Goal: Download file/media

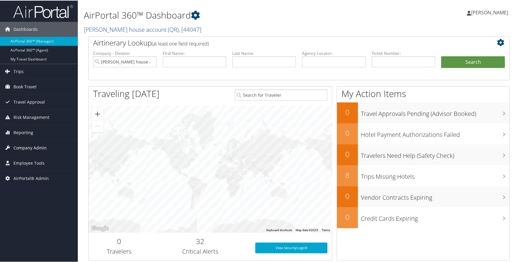
click at [33, 146] on span "Company Admin" at bounding box center [29, 147] width 33 height 15
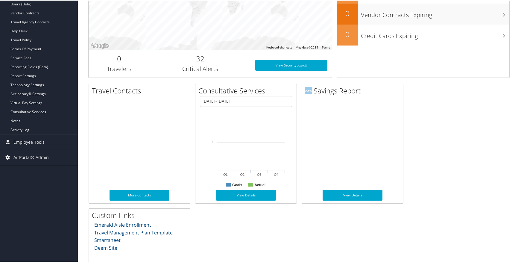
scroll to position [183, 0]
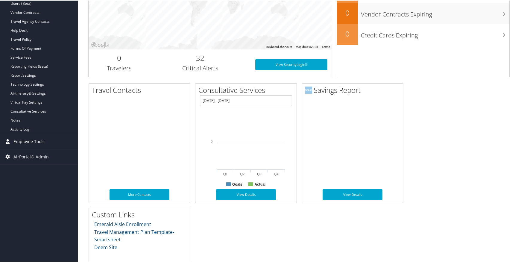
click at [27, 141] on span "Employee Tools" at bounding box center [28, 141] width 31 height 15
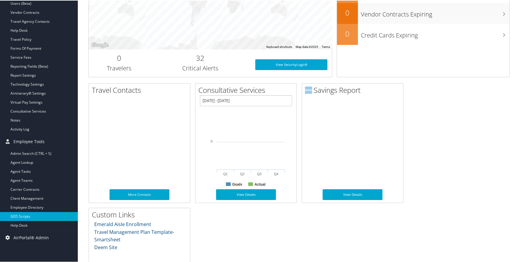
click at [26, 213] on link "GDS Scripts" at bounding box center [39, 215] width 78 height 9
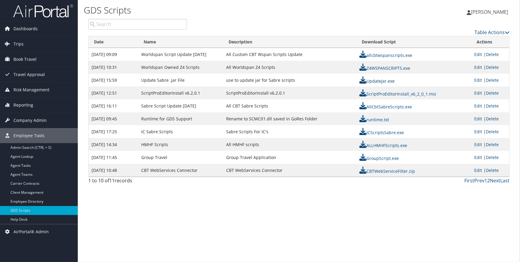
click at [381, 80] on link "UpdateJar.exe" at bounding box center [377, 81] width 35 height 6
click at [302, 21] on div "Table Actions" at bounding box center [353, 27] width 323 height 17
click at [215, 30] on div "Table Actions" at bounding box center [353, 32] width 314 height 7
